Goal: Information Seeking & Learning: Learn about a topic

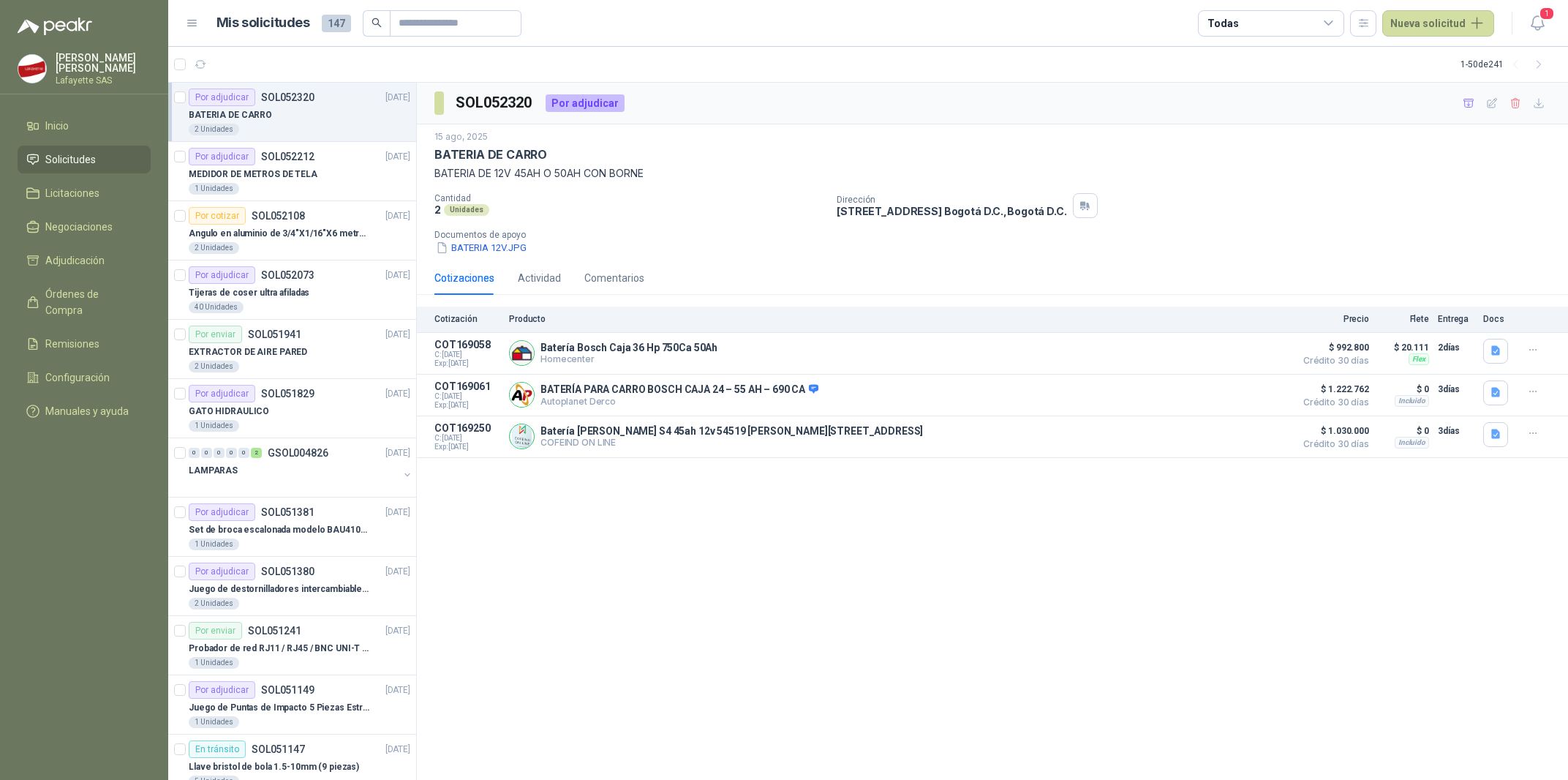
click at [766, 524] on div "SOL052320 Por adjudicar [DATE] BATERIA [PERSON_NAME] BATERIA DE 12V 45AH O 50AH…" at bounding box center [993, 431] width 1152 height 698
click at [689, 356] on p "Homecenter" at bounding box center [628, 359] width 177 height 11
click at [670, 404] on p "Autoplanet Derco" at bounding box center [679, 401] width 278 height 11
click at [1240, 358] on button "Detalles" at bounding box center [1253, 352] width 69 height 20
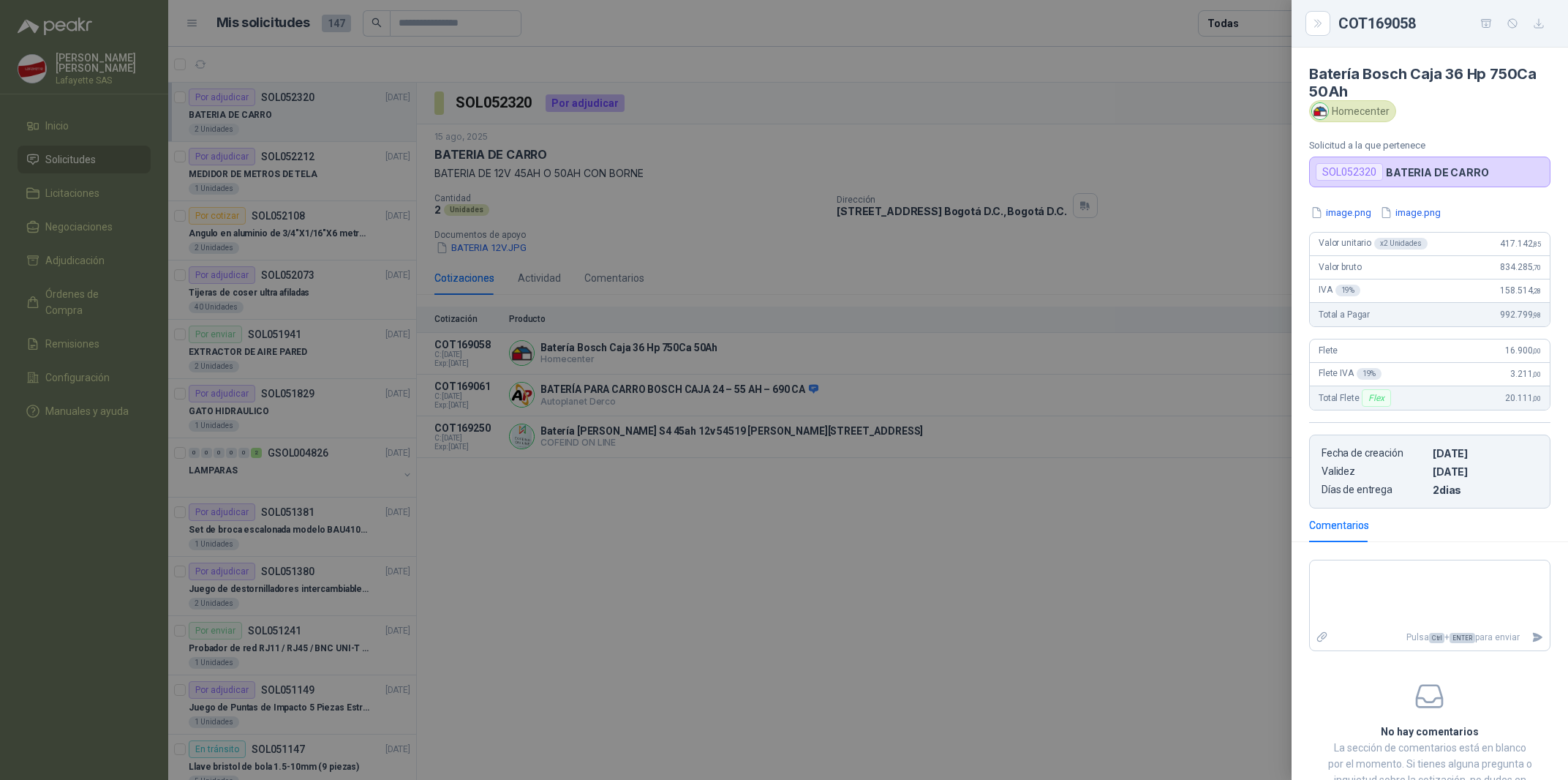
click at [875, 700] on div at bounding box center [784, 390] width 1568 height 780
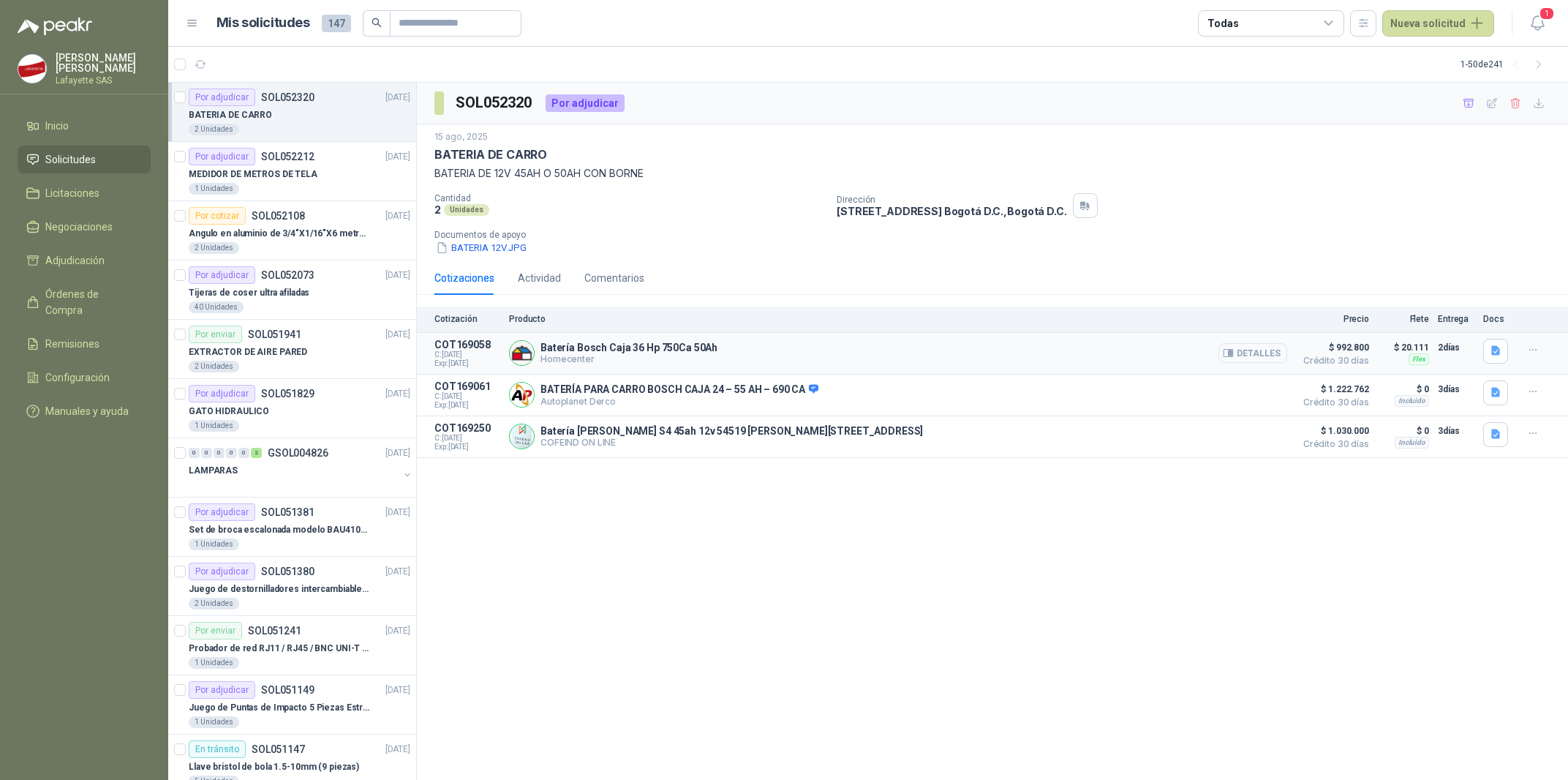
click at [1232, 358] on icon "button" at bounding box center [1228, 353] width 11 height 11
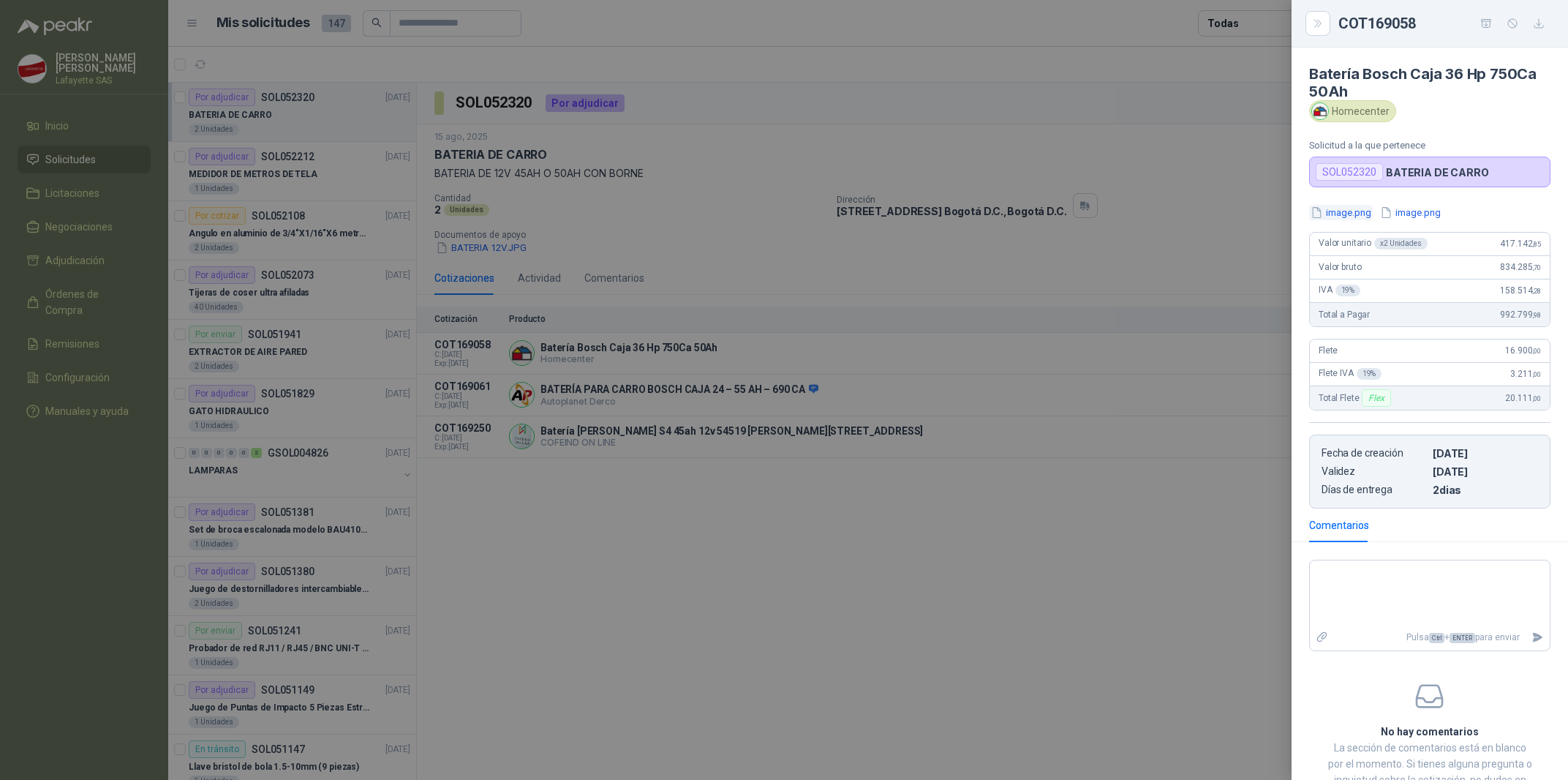
click at [1361, 212] on button "image.png" at bounding box center [1341, 212] width 64 height 15
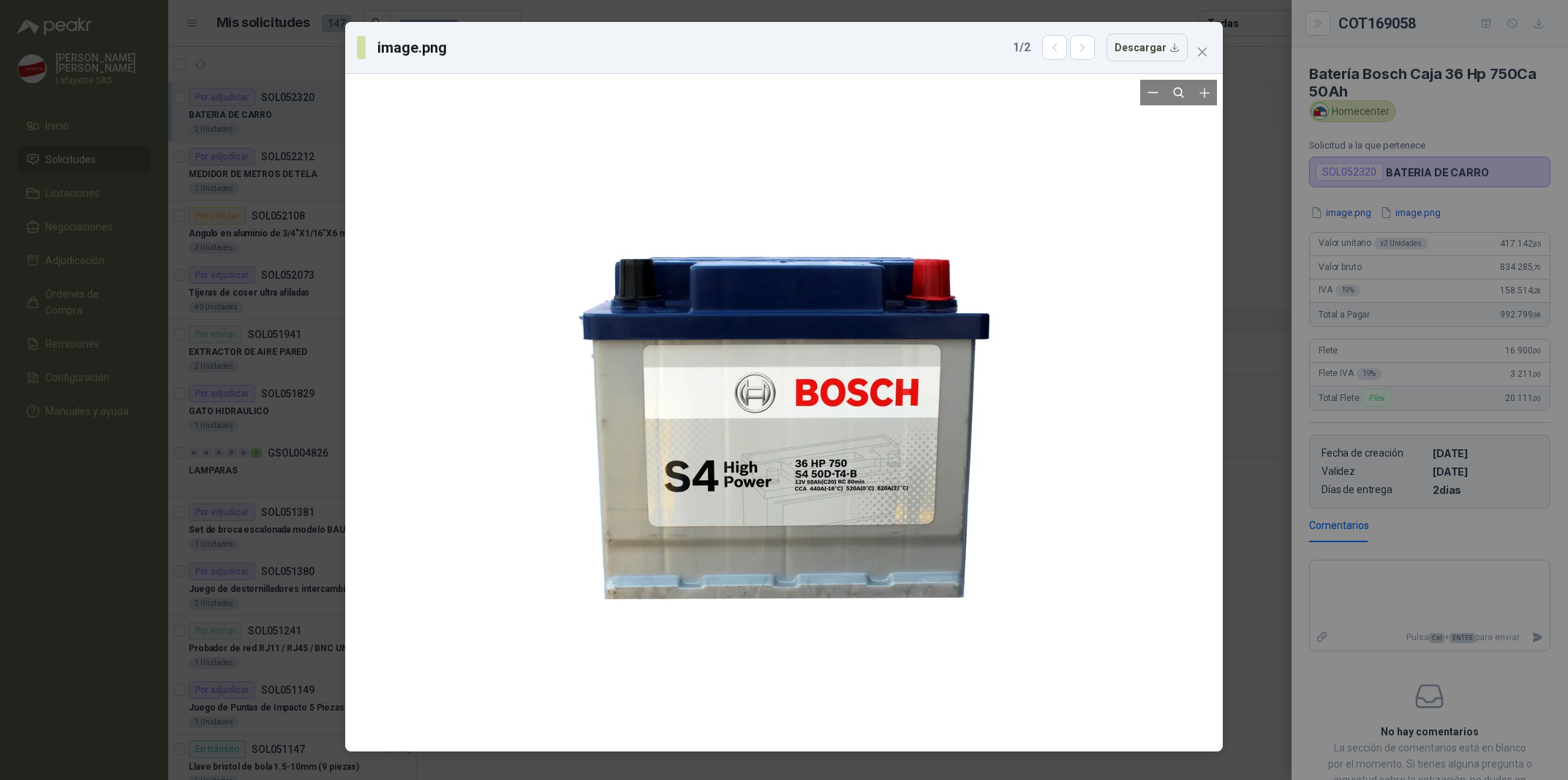
click at [1065, 573] on div at bounding box center [784, 412] width 609 height 666
click at [1213, 46] on button "Close" at bounding box center [1202, 51] width 23 height 23
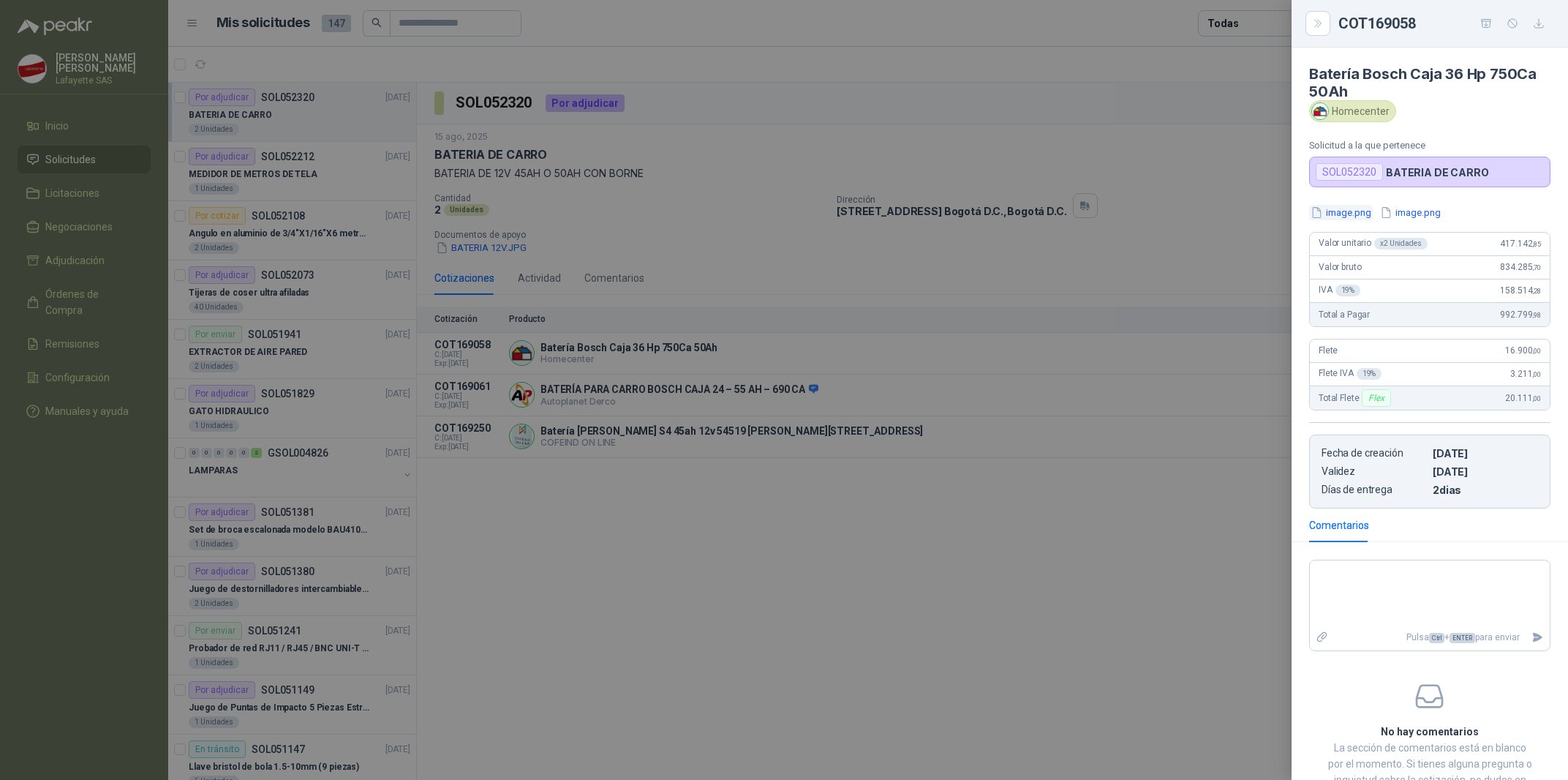
click at [1346, 220] on button "image.png" at bounding box center [1341, 212] width 64 height 15
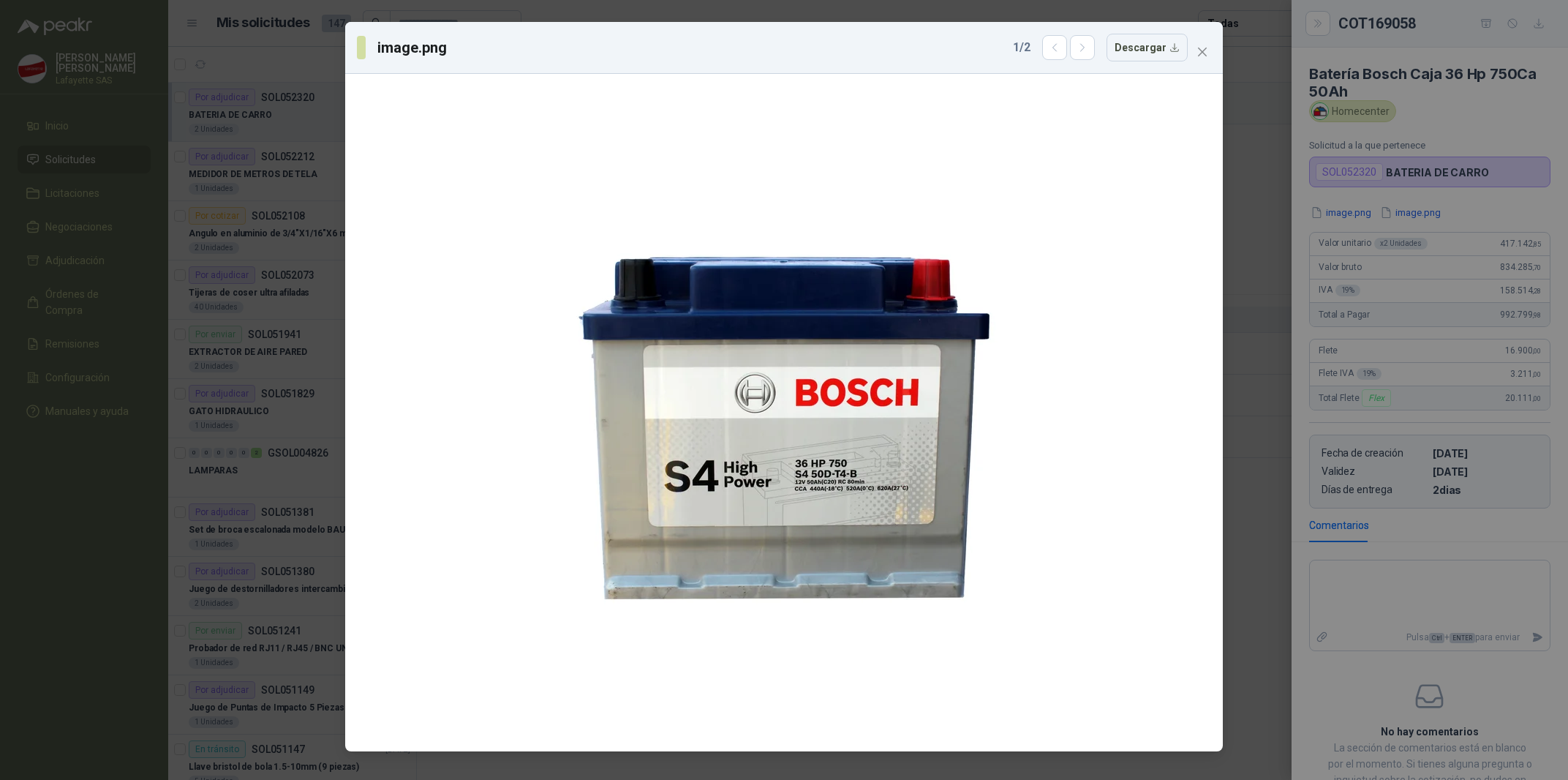
click at [265, 420] on div "image.png 1 / 2 Descargar" at bounding box center [784, 390] width 1568 height 780
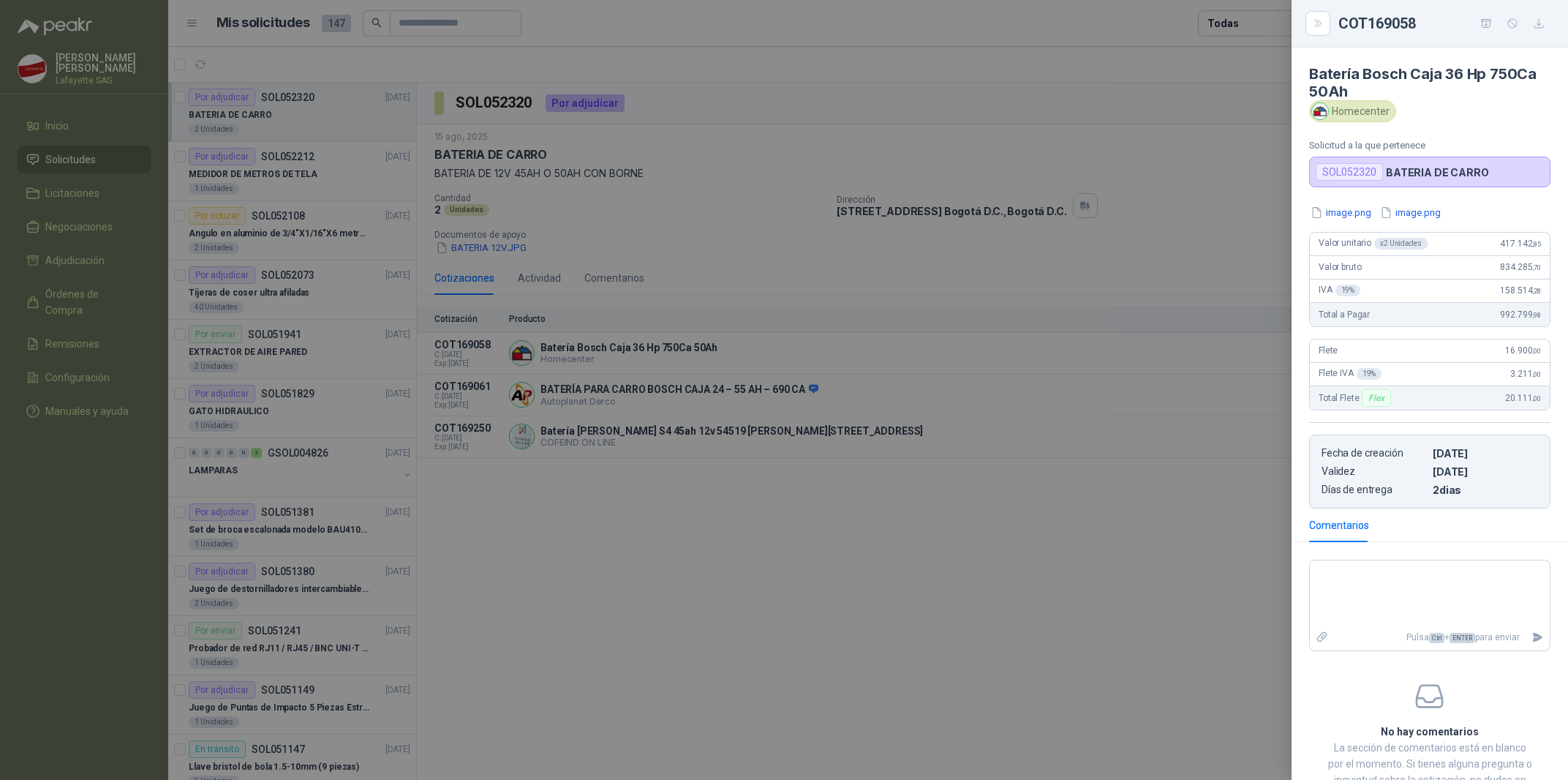
click at [859, 417] on div at bounding box center [784, 390] width 1568 height 780
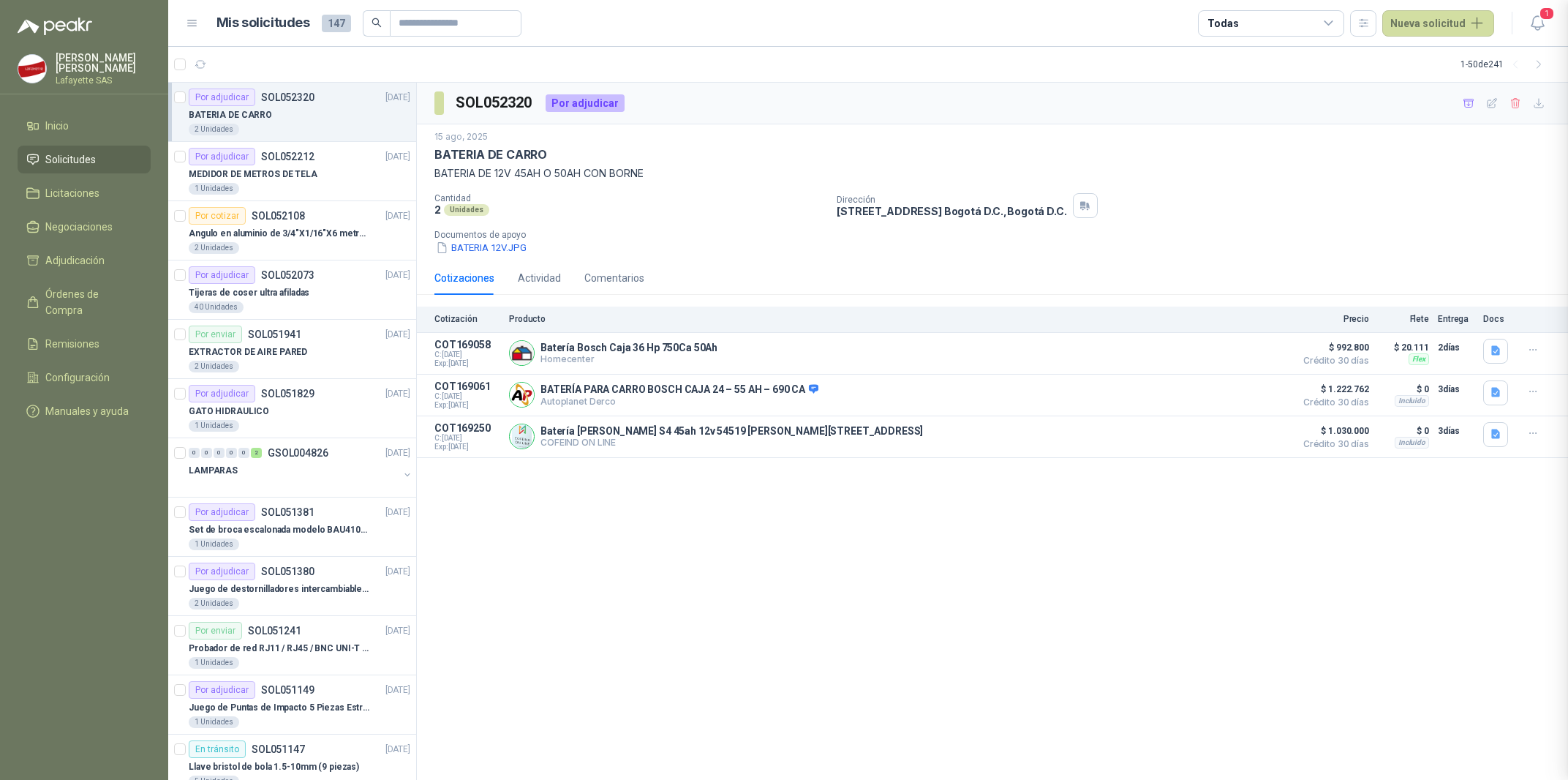
click at [858, 503] on div "SOL052320 Por adjudicar [DATE] BATERIA [PERSON_NAME] BATERIA DE 12V 45AH O 50AH…" at bounding box center [993, 431] width 1152 height 698
click at [1242, 393] on button "Detalles" at bounding box center [1253, 394] width 69 height 20
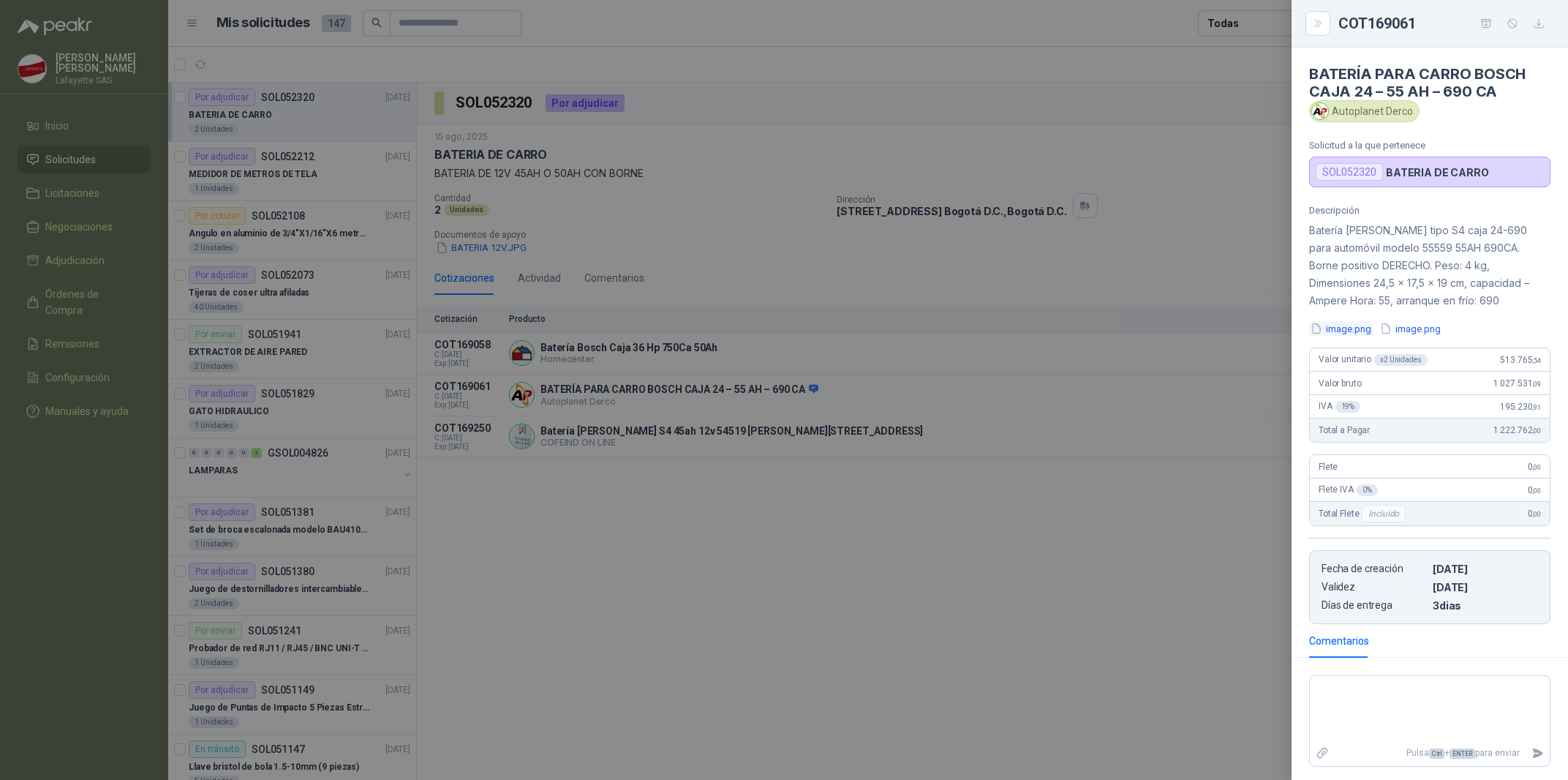
click at [1351, 324] on button "image.png" at bounding box center [1341, 328] width 64 height 15
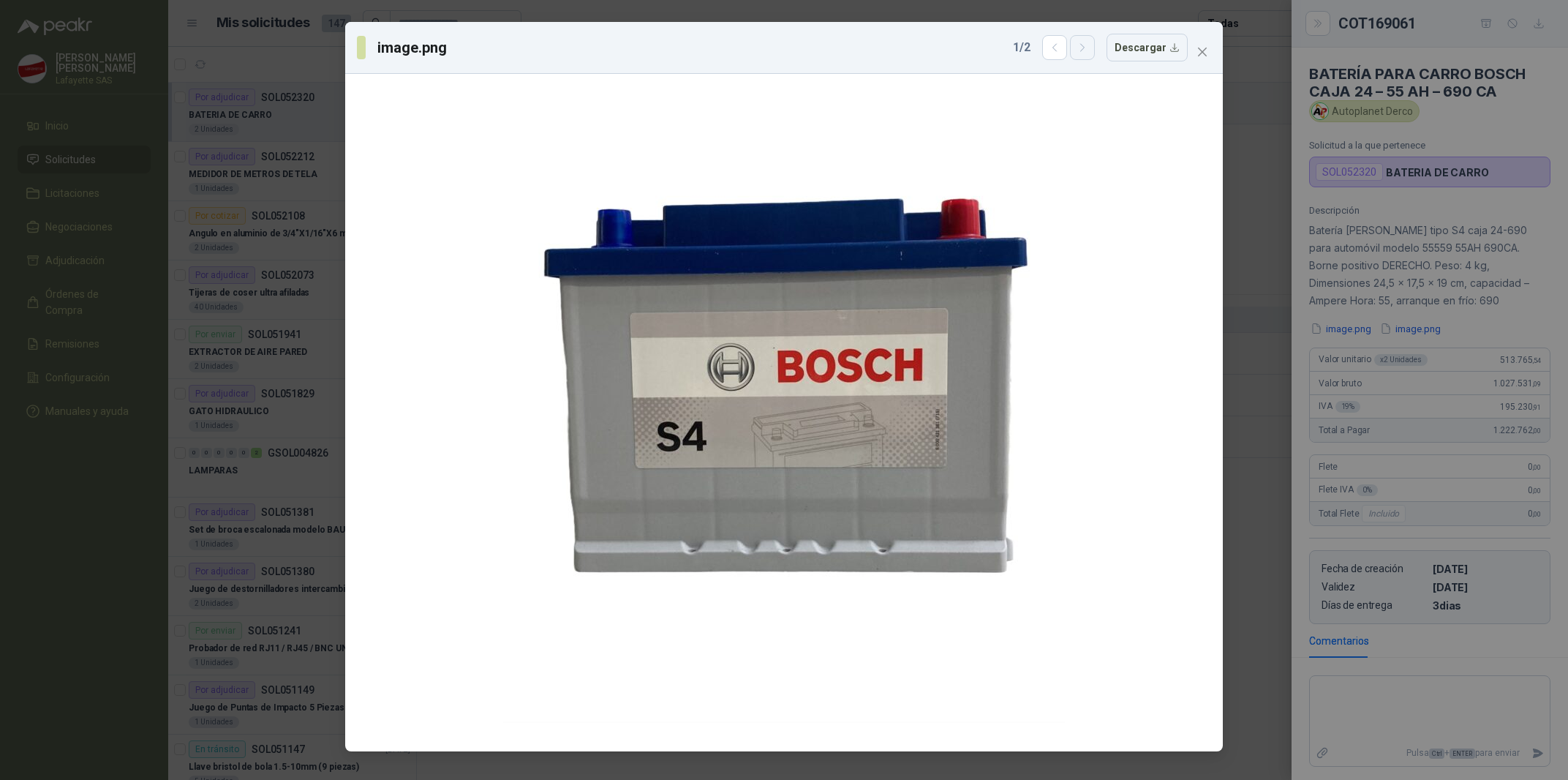
click at [1089, 49] on icon "button" at bounding box center [1083, 48] width 13 height 13
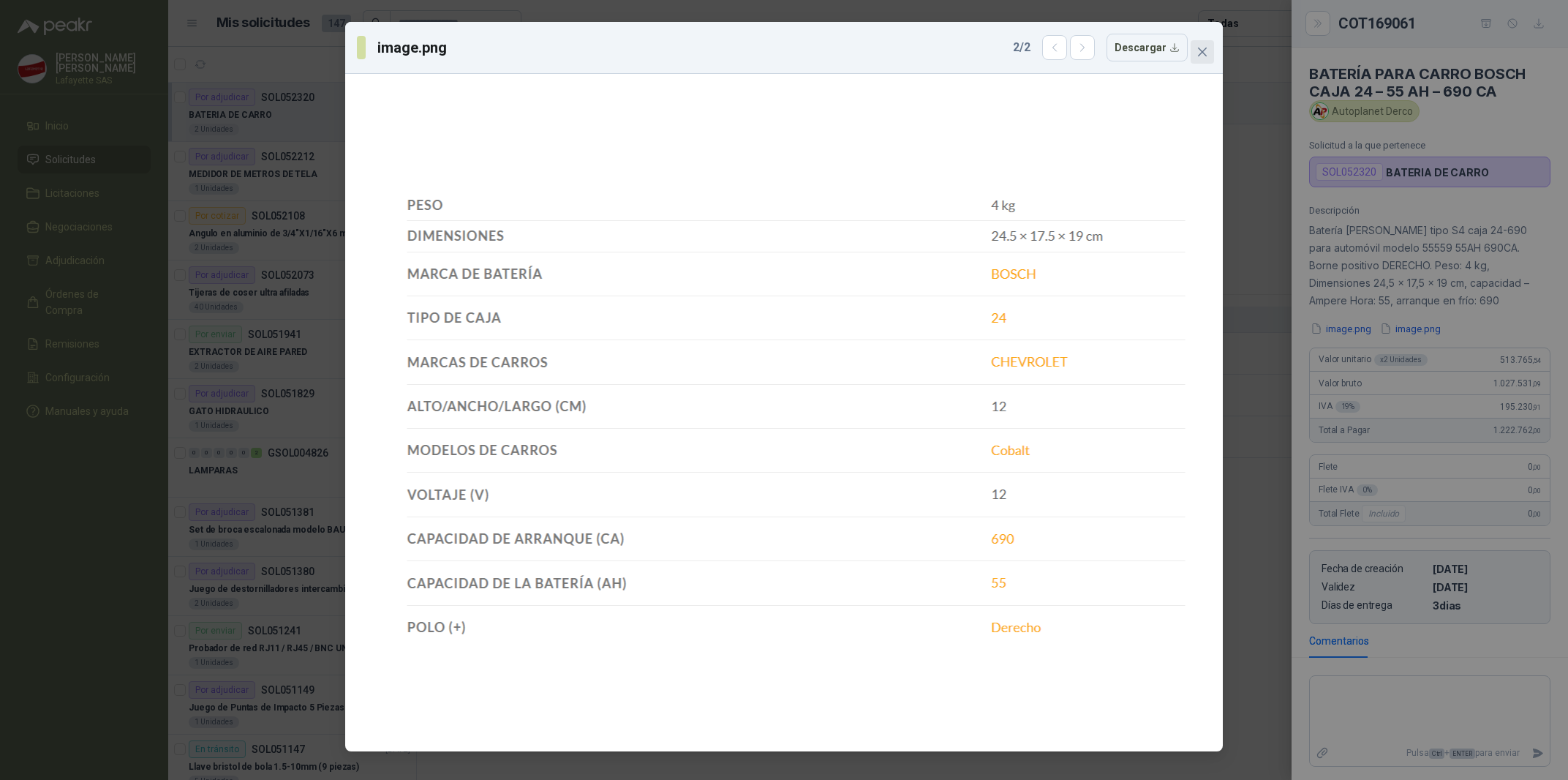
click at [1200, 51] on icon "close" at bounding box center [1202, 52] width 12 height 12
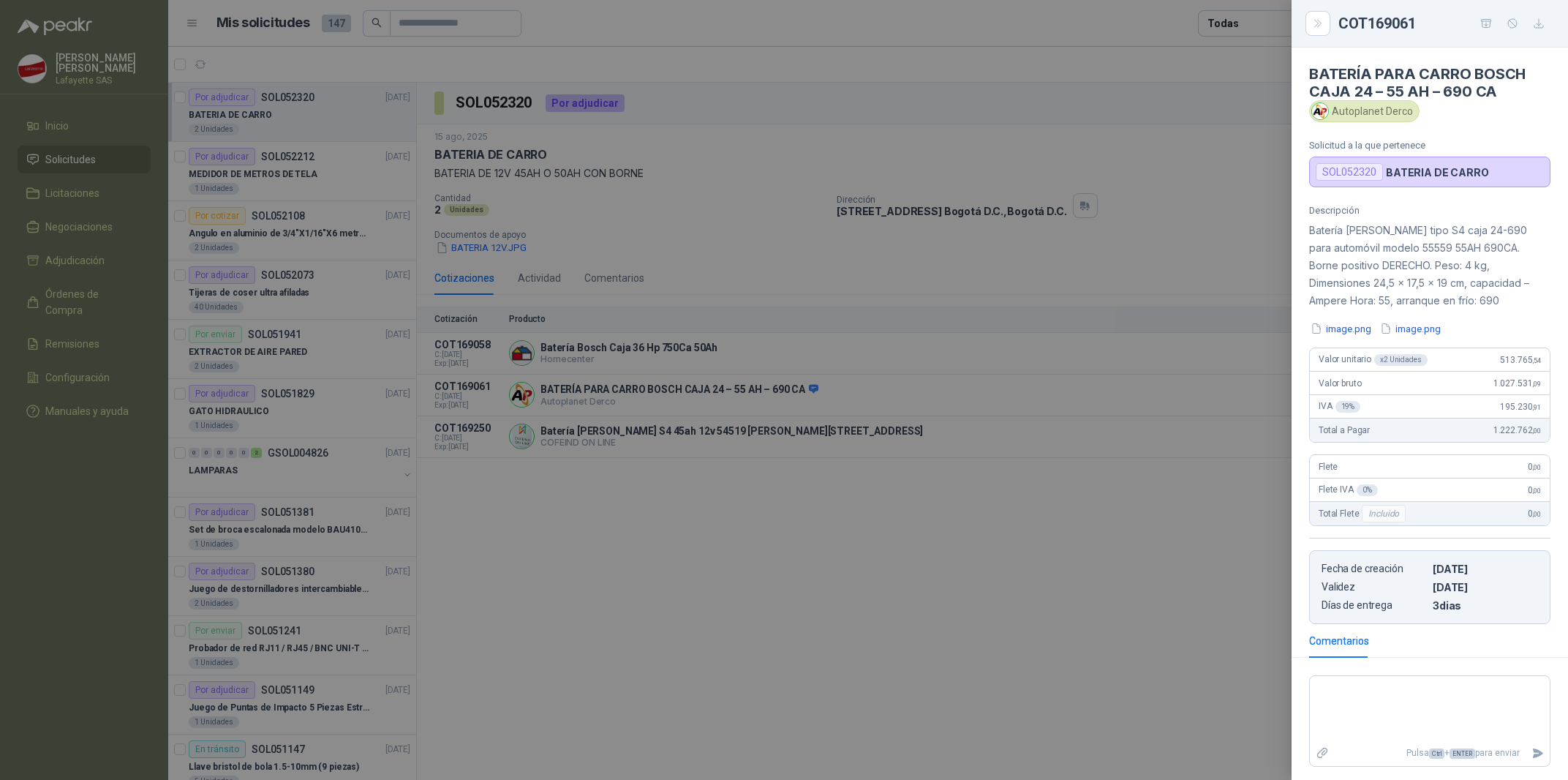
drag, startPoint x: 631, startPoint y: 398, endPoint x: 583, endPoint y: 596, distance: 203.7
click at [630, 401] on div at bounding box center [784, 390] width 1568 height 780
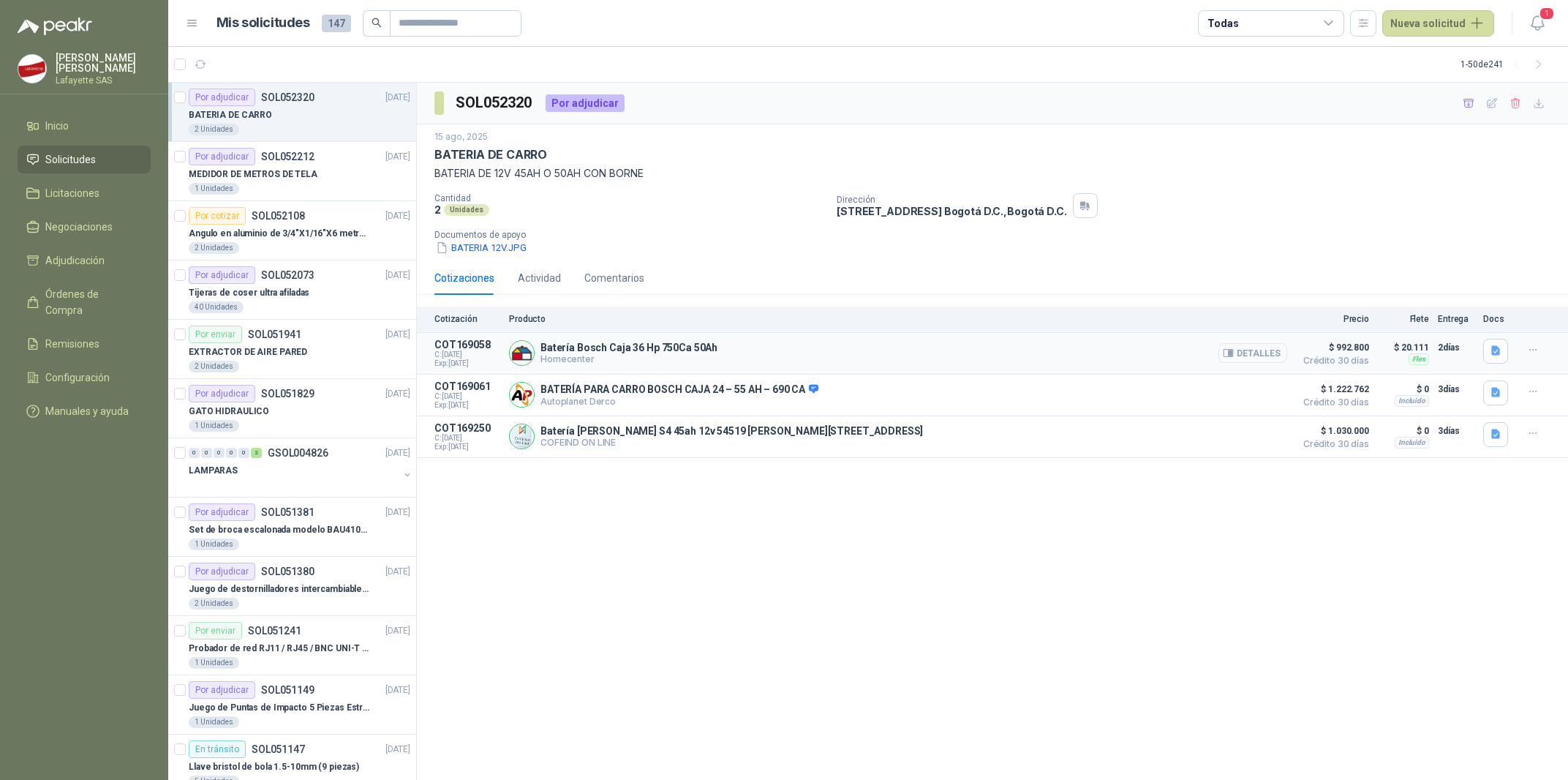
click at [1239, 352] on button "Detalles" at bounding box center [1253, 352] width 69 height 20
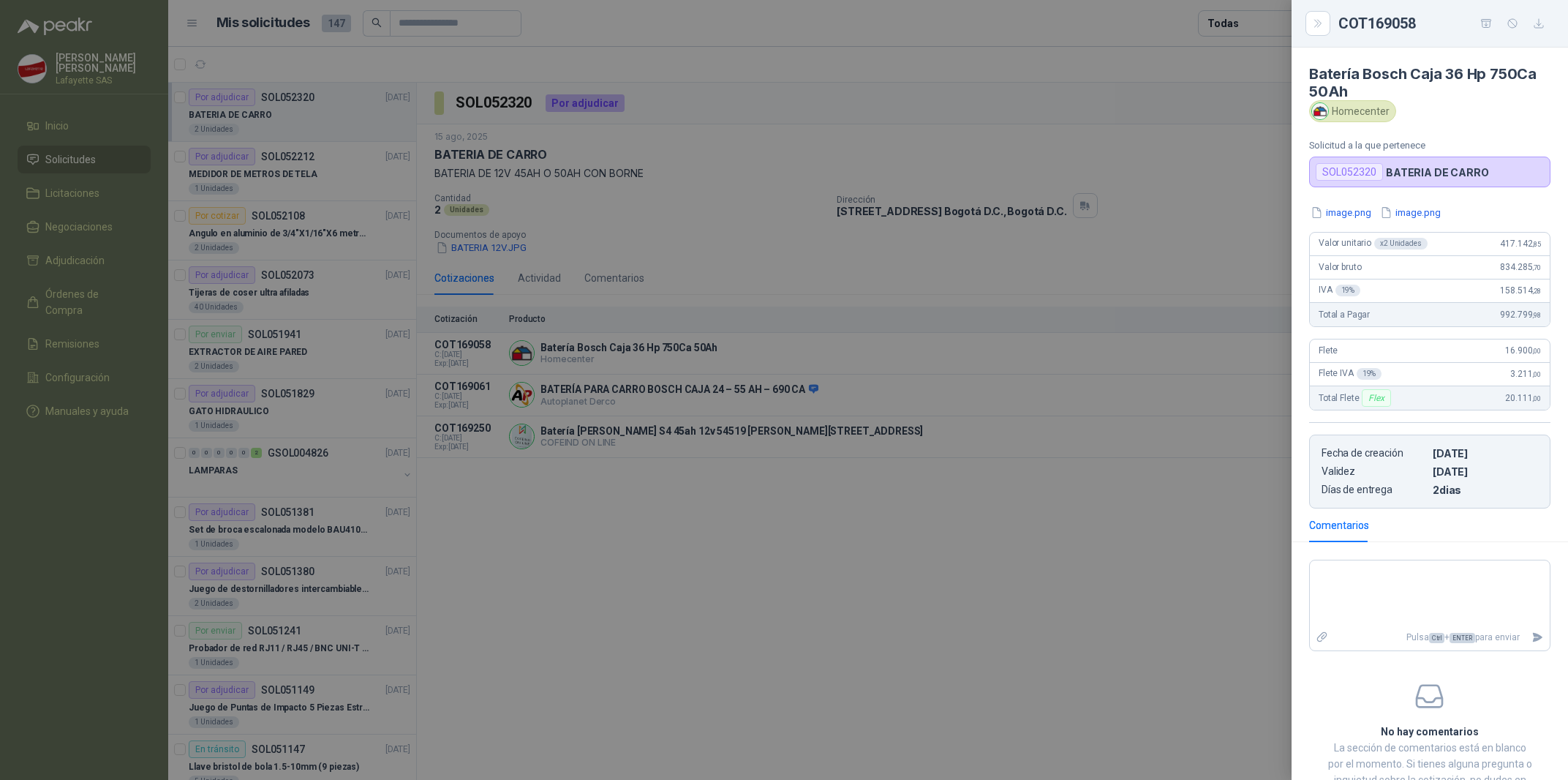
click at [476, 112] on div at bounding box center [784, 390] width 1568 height 780
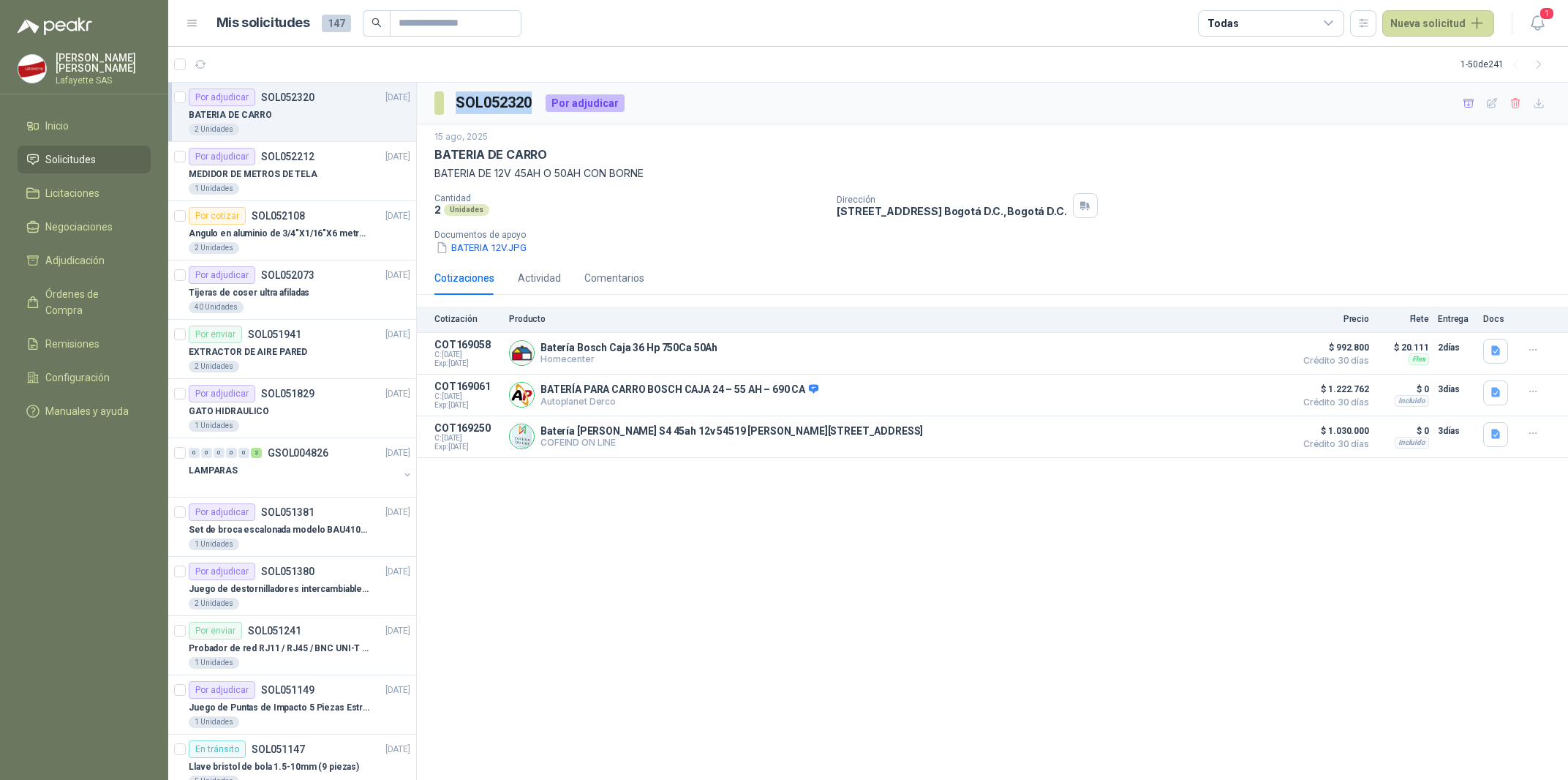
drag, startPoint x: 456, startPoint y: 101, endPoint x: 532, endPoint y: 109, distance: 76.4
click at [532, 109] on h3 "SOL052320" at bounding box center [495, 102] width 78 height 22
copy h3 "SOL052320"
click at [1225, 349] on button "Detalles" at bounding box center [1253, 352] width 69 height 20
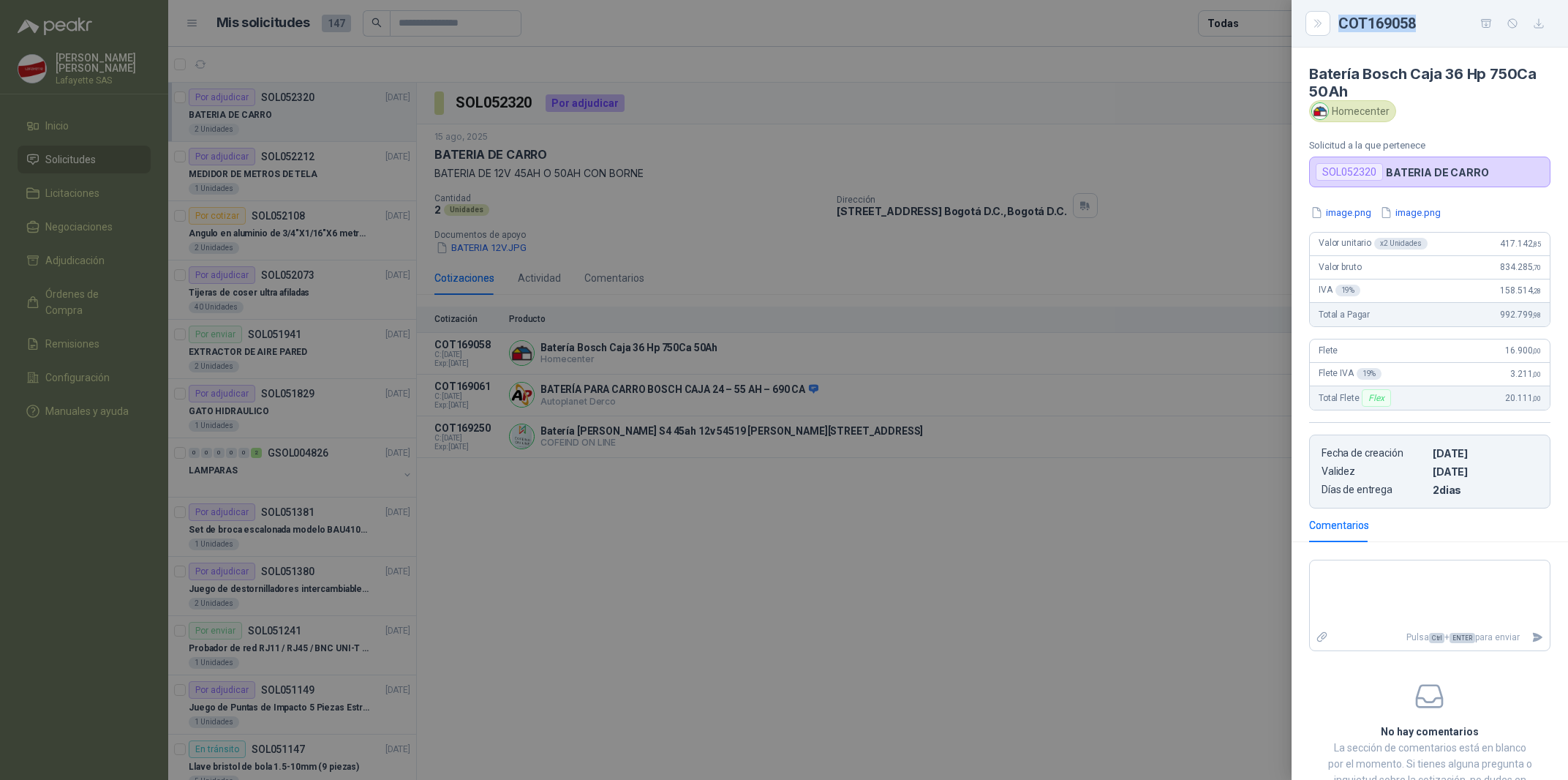
drag, startPoint x: 1343, startPoint y: 22, endPoint x: 1415, endPoint y: 28, distance: 72.2
click at [1415, 28] on div "COT169058" at bounding box center [1444, 23] width 212 height 23
copy div "COT169058"
click at [603, 633] on div at bounding box center [784, 390] width 1568 height 780
